Goal: Navigation & Orientation: Find specific page/section

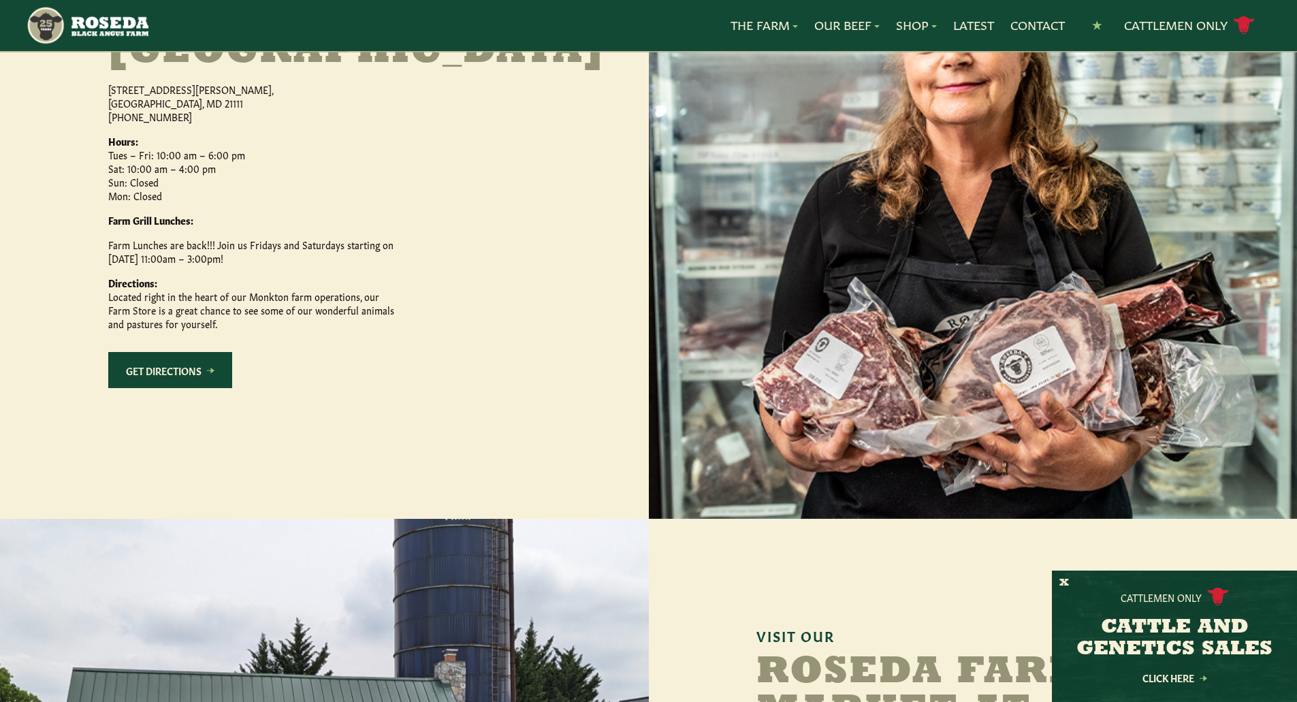
scroll to position [613, 0]
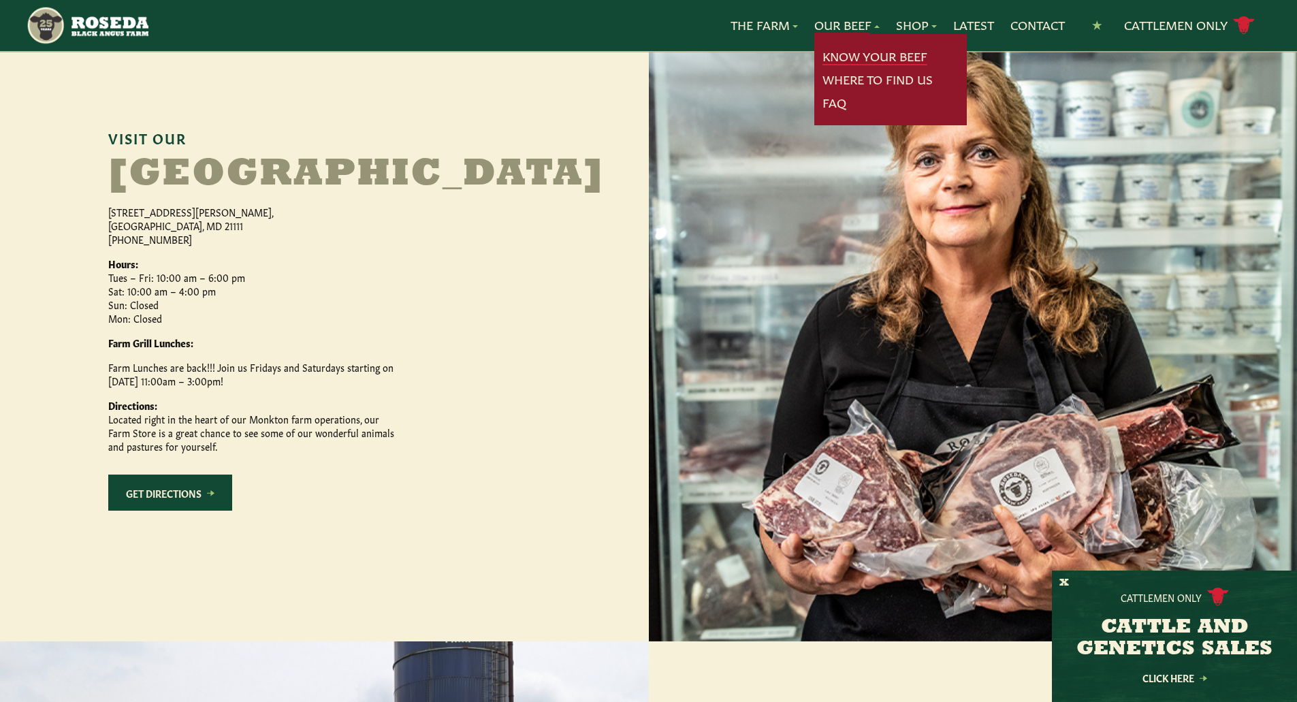
click at [838, 55] on link "Know Your Beef" at bounding box center [875, 57] width 105 height 18
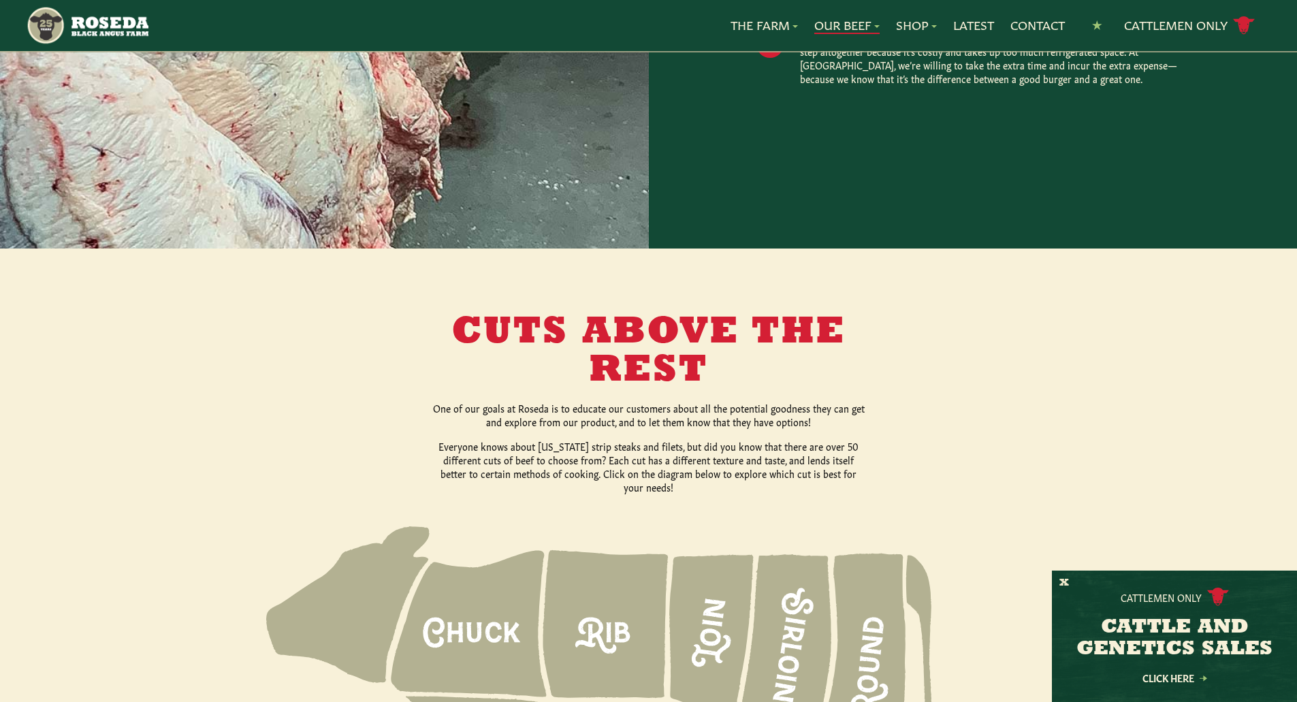
scroll to position [1430, 0]
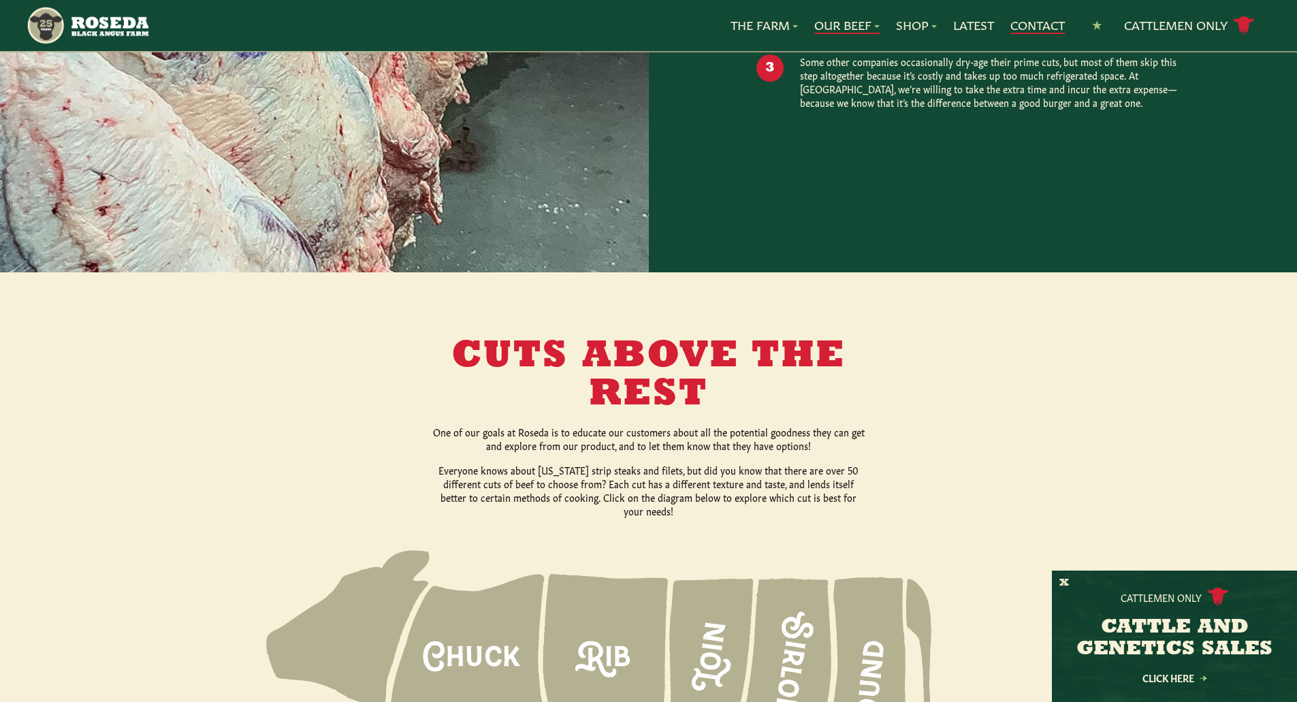
click at [1024, 21] on link "Contact" at bounding box center [1038, 25] width 54 height 18
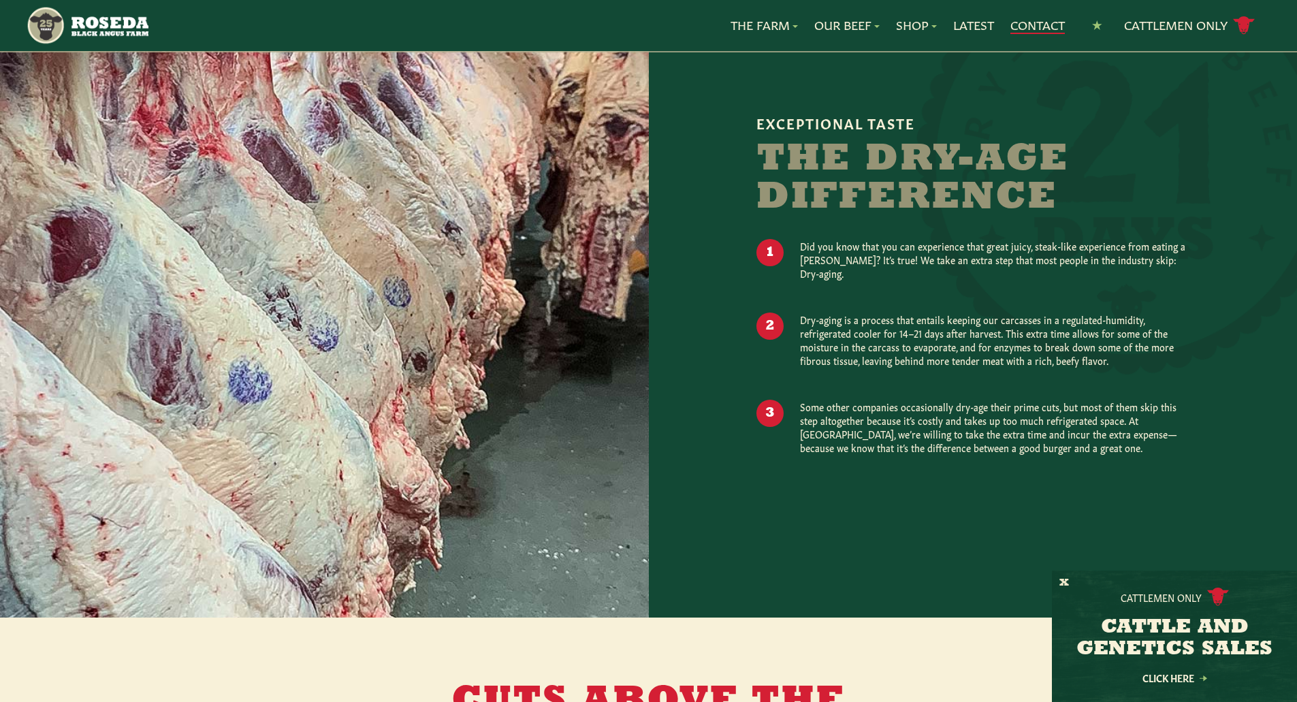
scroll to position [853, 0]
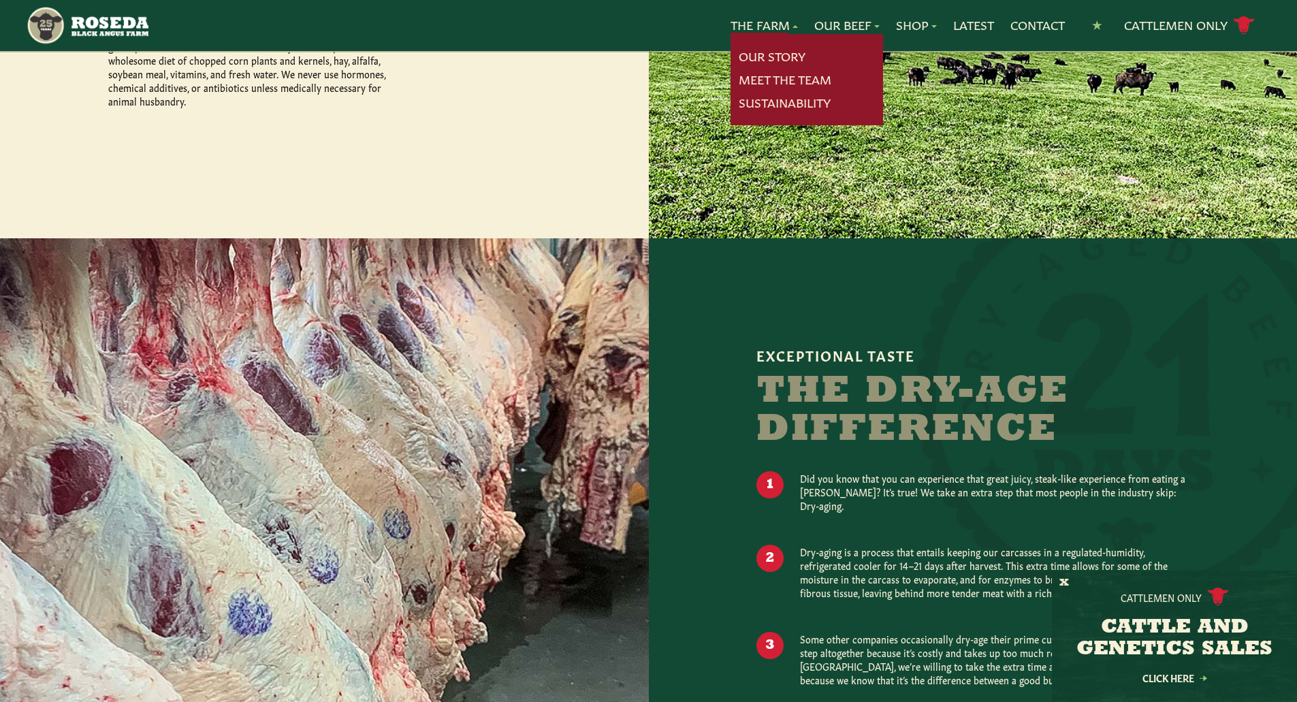
click at [743, 26] on link "The Farm" at bounding box center [764, 25] width 67 height 18
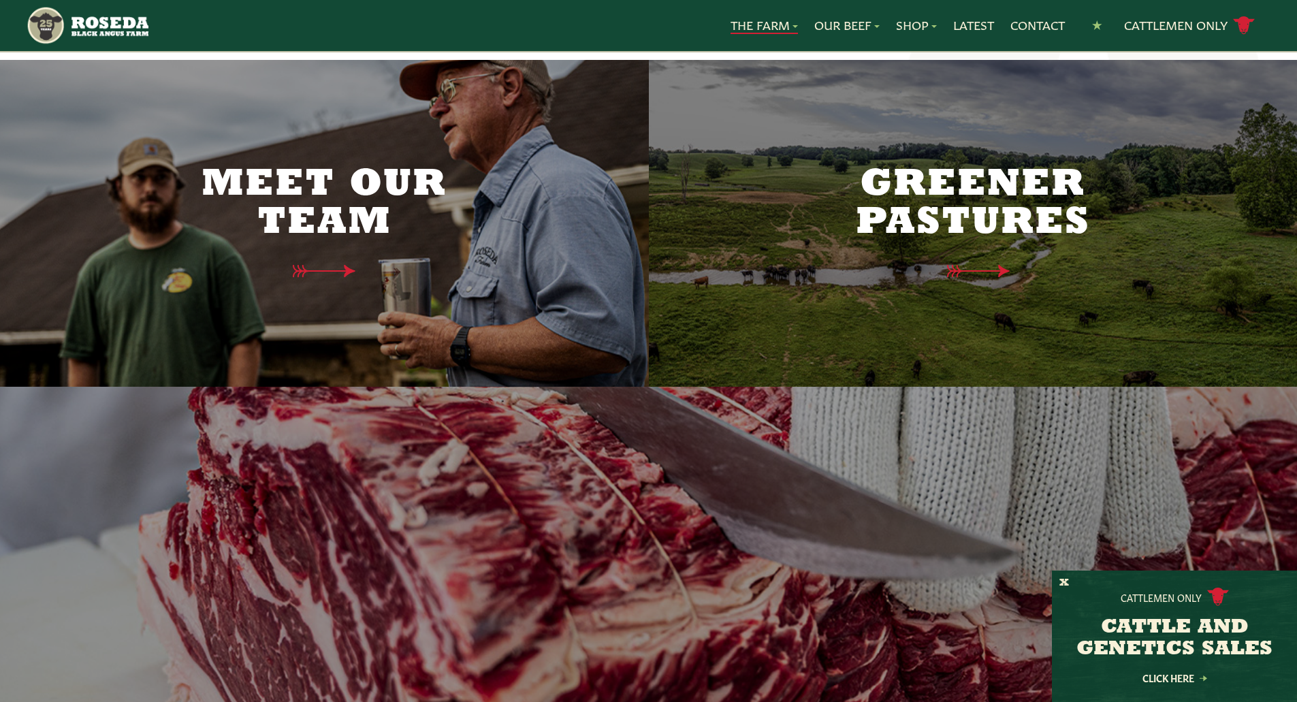
scroll to position [3226, 0]
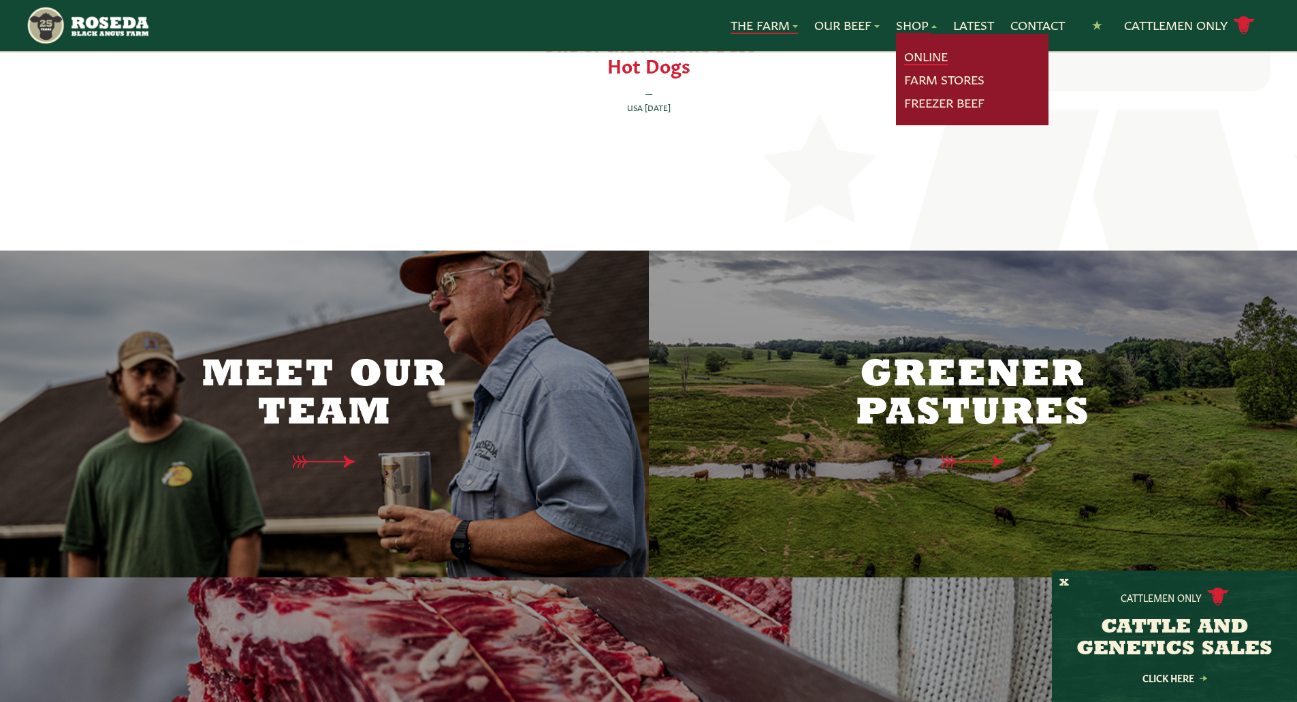
click at [911, 59] on link "Online" at bounding box center [926, 57] width 44 height 18
